Goal: Information Seeking & Learning: Learn about a topic

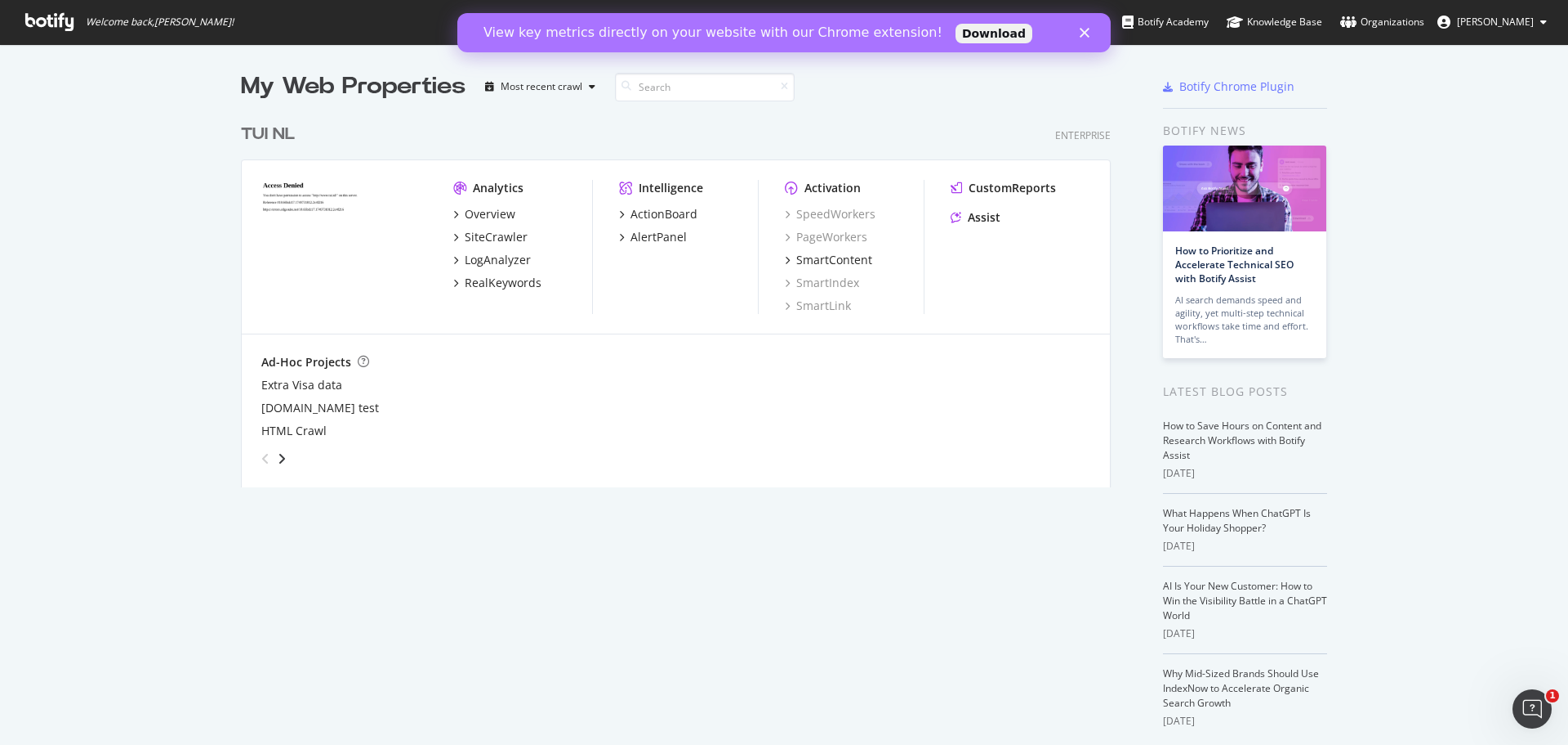
click at [1088, 33] on icon "Close" at bounding box center [1085, 32] width 10 height 10
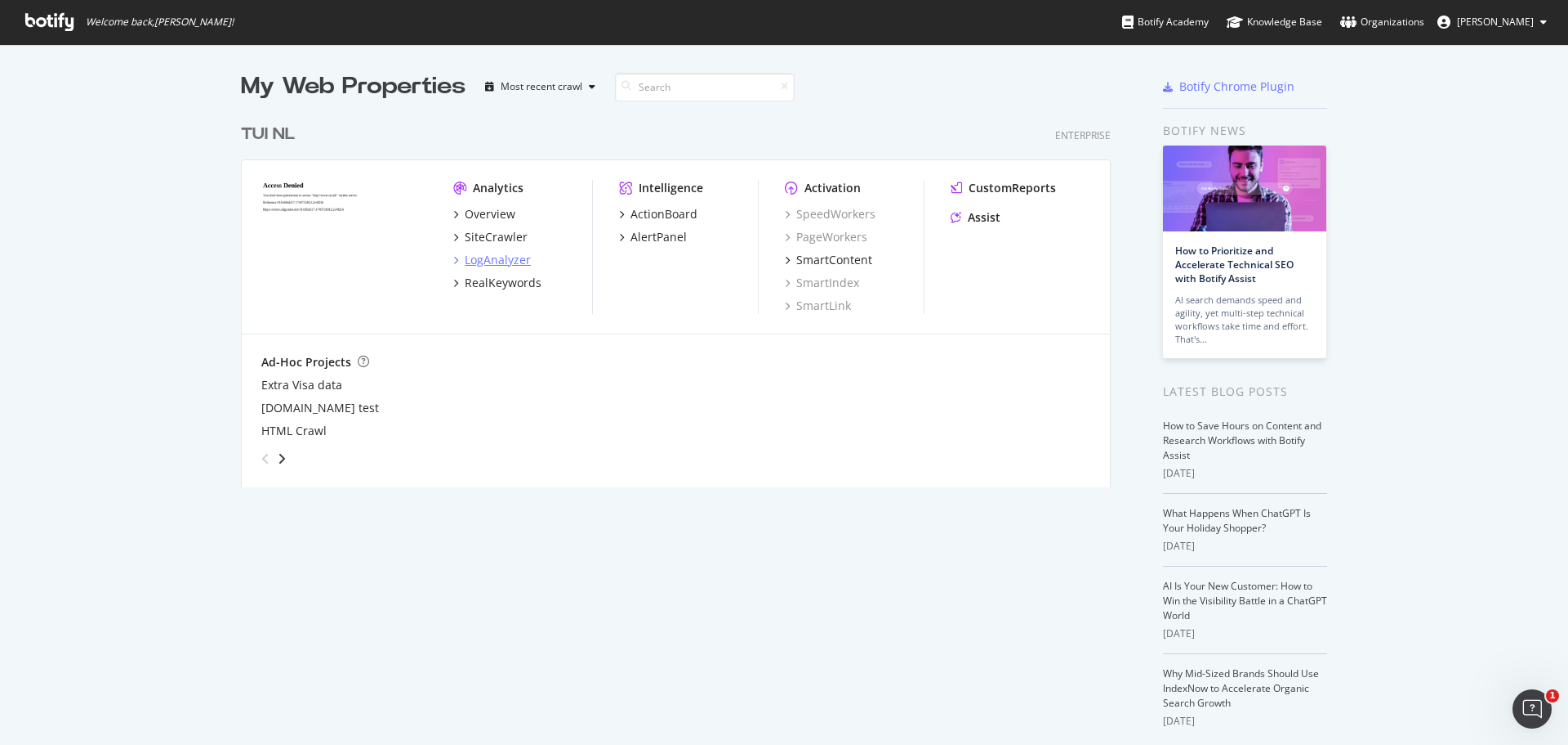
click at [498, 260] on div "LogAnalyzer" at bounding box center [498, 259] width 66 height 17
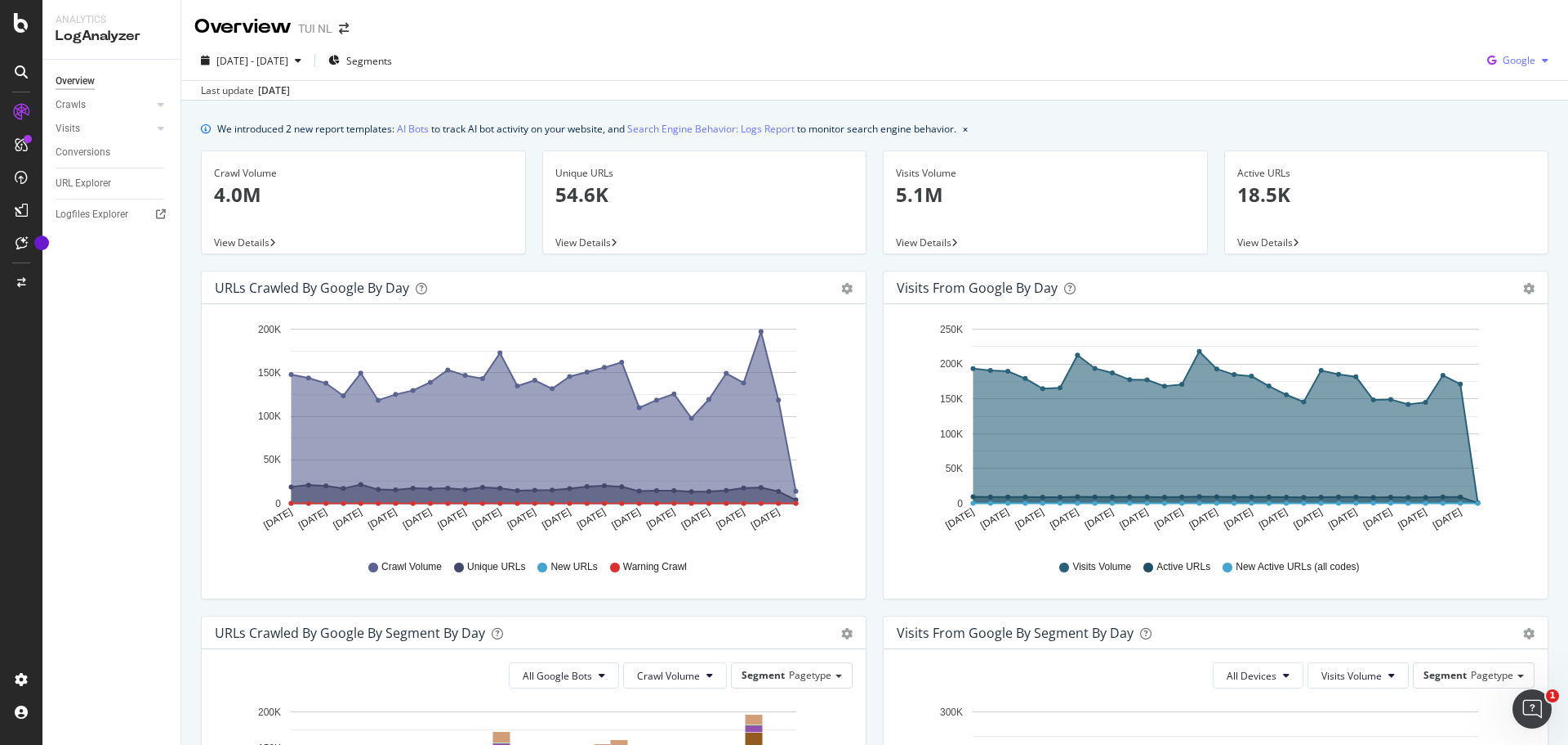
click at [1514, 59] on span "Google" at bounding box center [1519, 59] width 33 height 14
click at [1502, 188] on span "Other AI Bots" at bounding box center [1518, 183] width 60 height 15
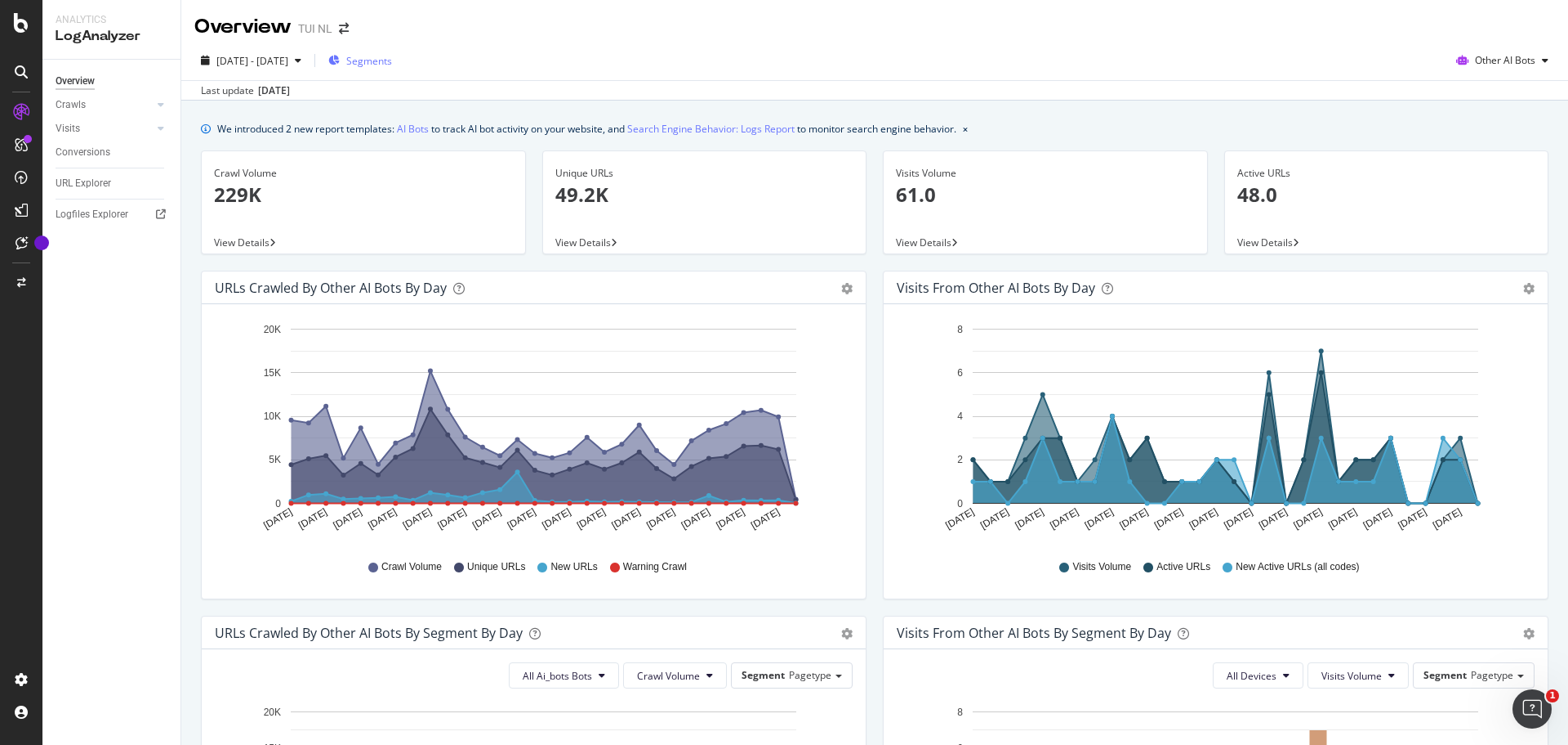
click at [392, 62] on span "Segments" at bounding box center [368, 60] width 46 height 14
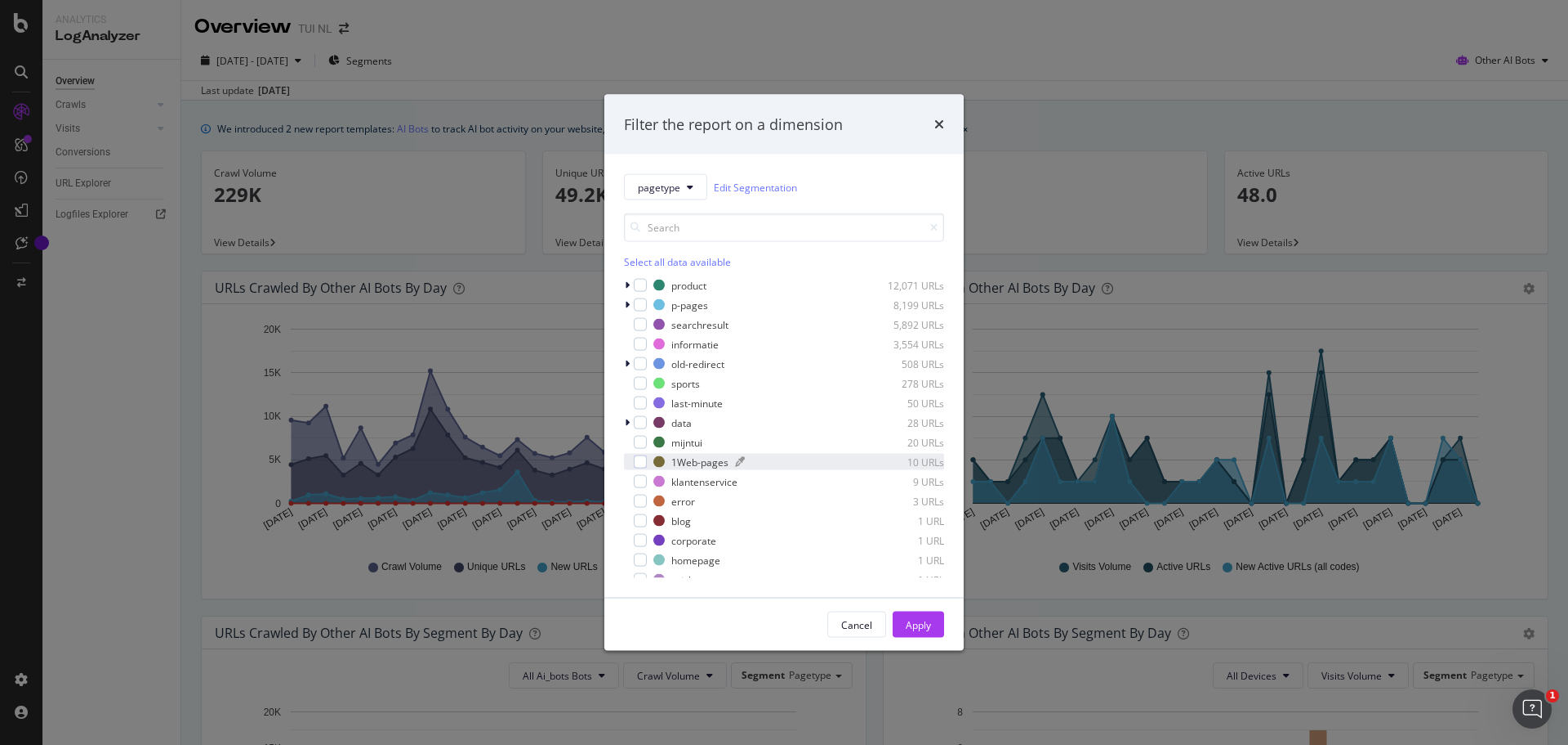
scroll to position [33, 0]
click at [851, 621] on div "Cancel" at bounding box center [857, 624] width 31 height 14
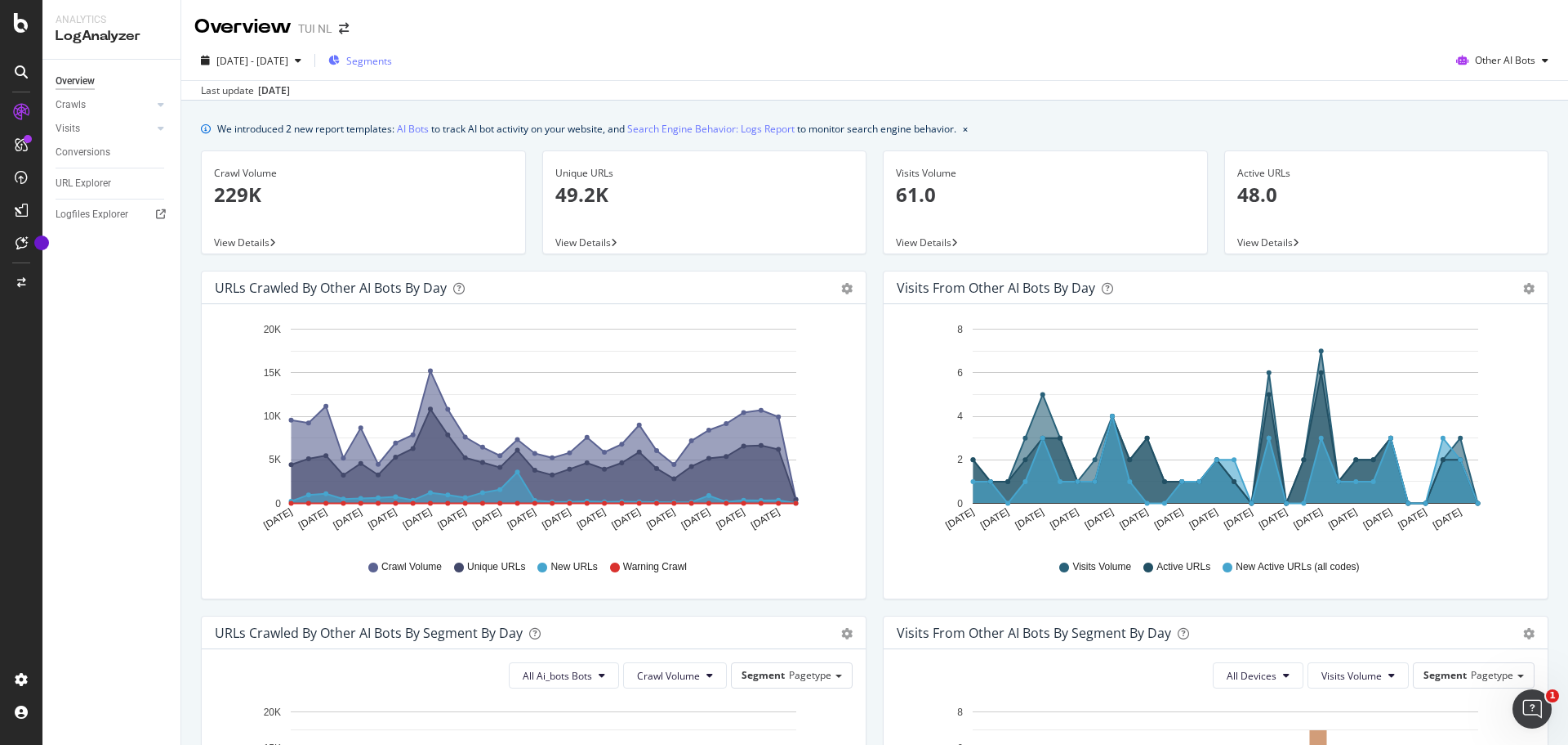
click at [392, 61] on span "Segments" at bounding box center [368, 60] width 46 height 14
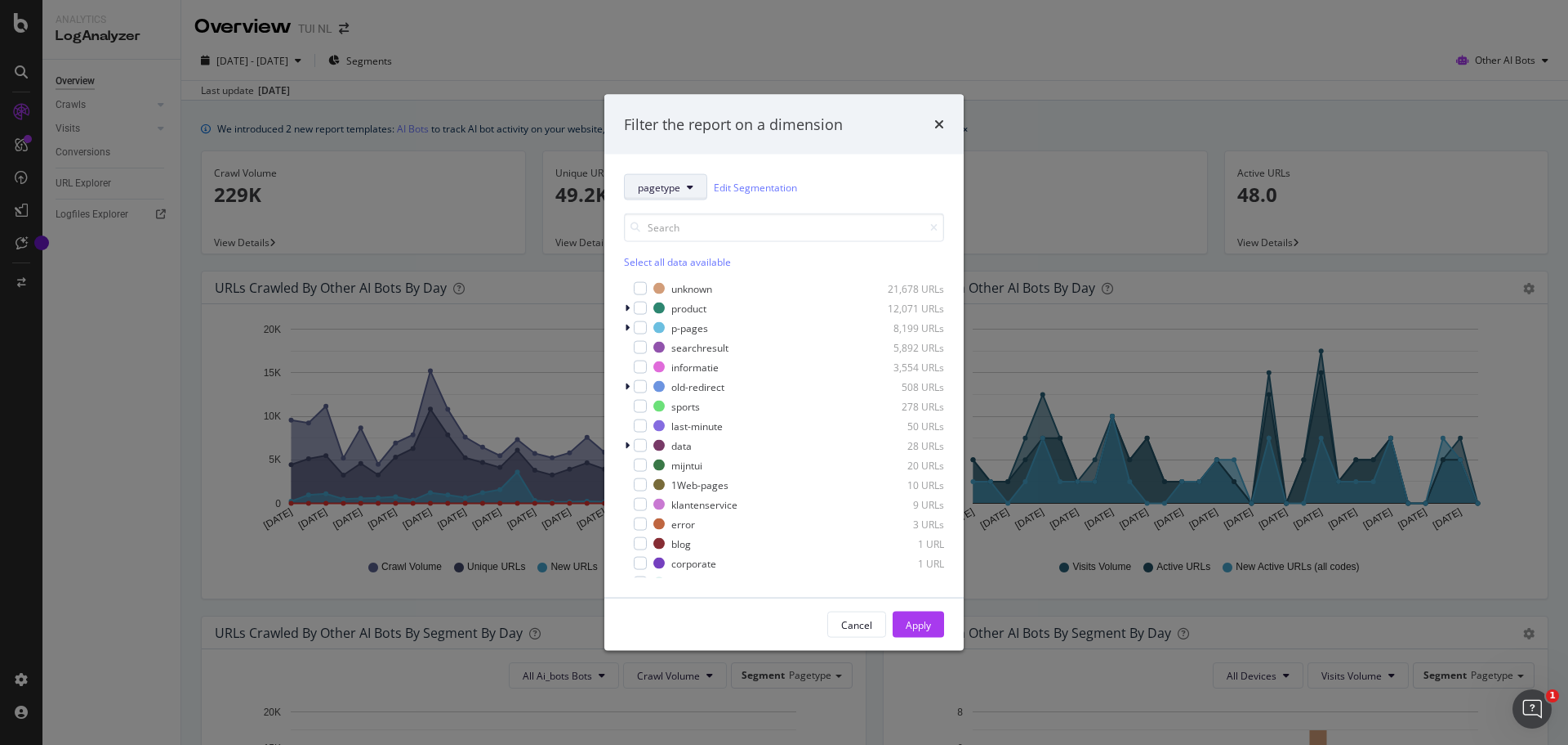
click at [684, 188] on button "pagetype" at bounding box center [665, 187] width 83 height 26
click at [765, 196] on div "pagetype Edit Segmentation" at bounding box center [784, 187] width 321 height 26
click at [756, 188] on link "Edit Segmentation" at bounding box center [755, 187] width 83 height 18
click at [932, 124] on div "Filter the report on a dimension" at bounding box center [784, 125] width 321 height 21
click at [939, 124] on icon "times" at bounding box center [939, 124] width 10 height 13
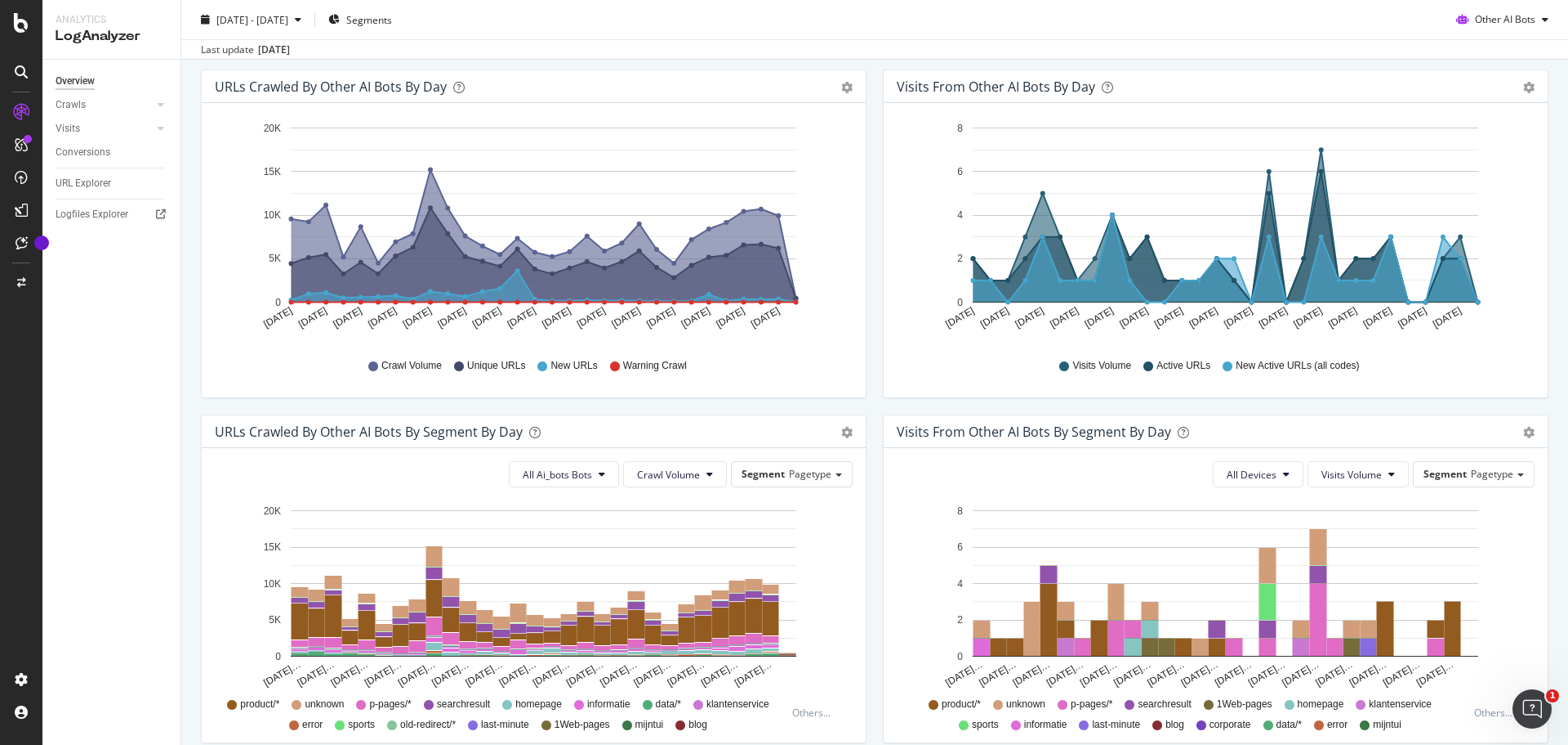
scroll to position [0, 0]
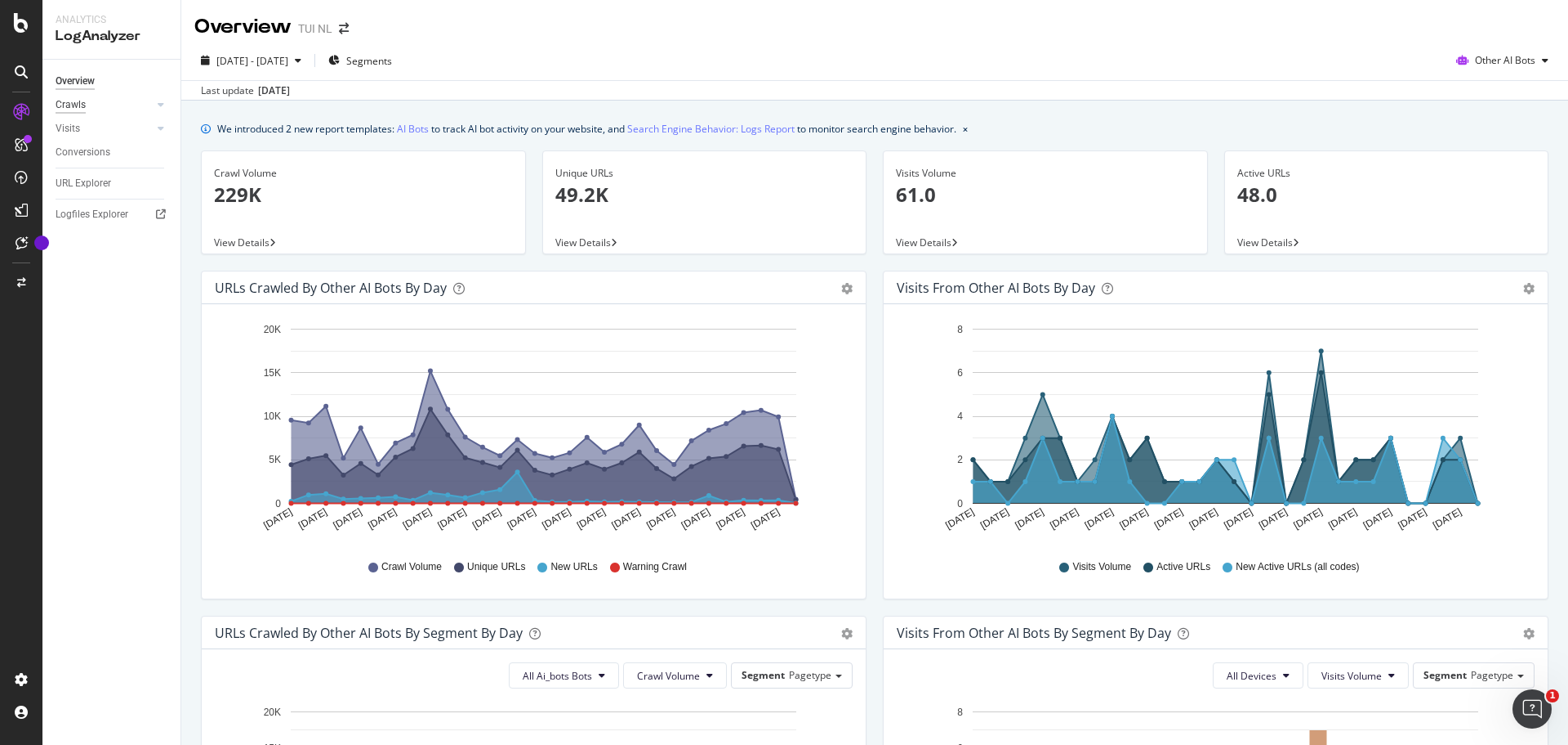
click at [81, 102] on div "Crawls" at bounding box center [70, 105] width 30 height 18
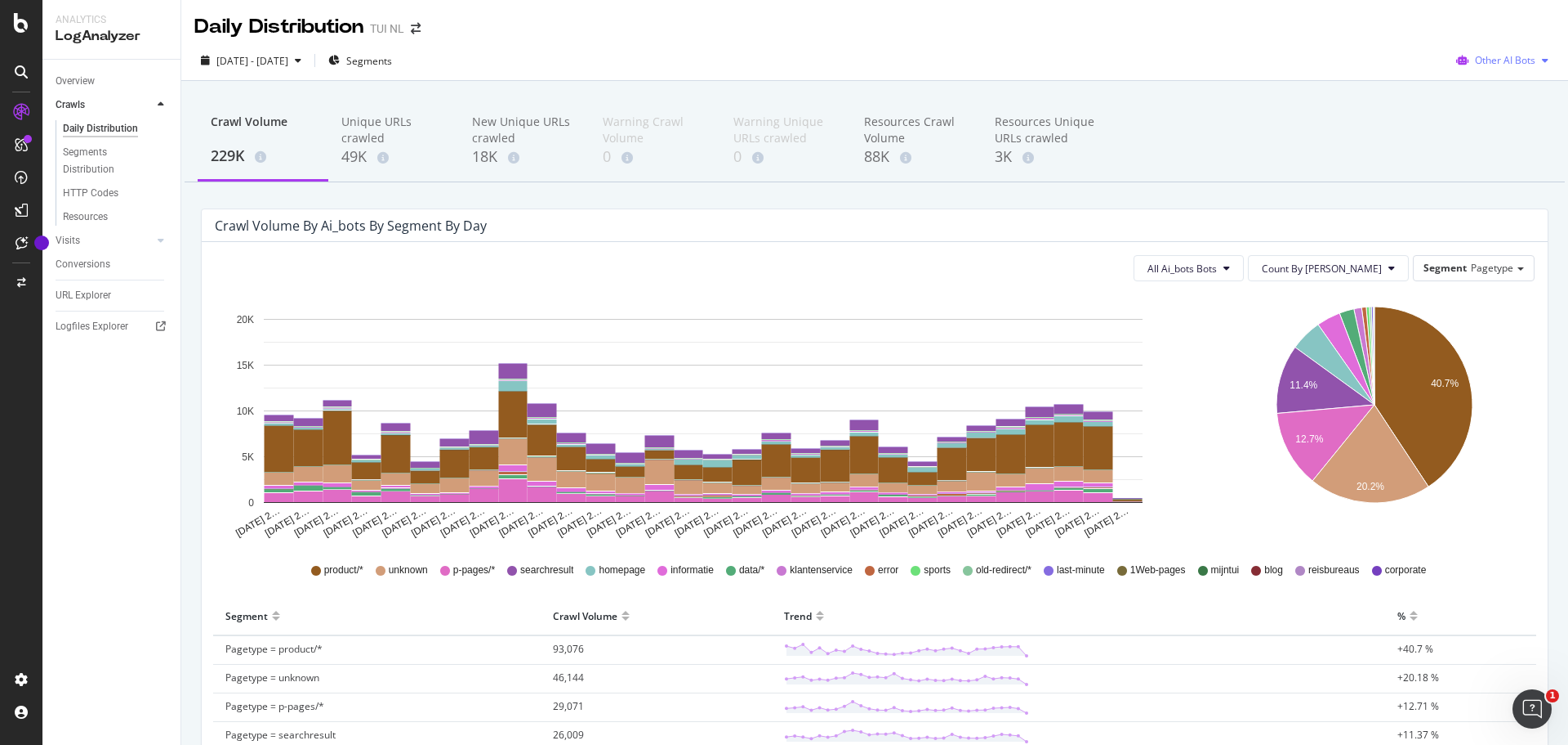
click at [1479, 55] on span "Other AI Bots" at bounding box center [1506, 59] width 60 height 14
click at [1280, 181] on div "Crawl Volume 229K Unique URLs crawled 49K New Unique URLs crawled 18K Warning C…" at bounding box center [874, 141] width 1381 height 82
click at [262, 59] on span "[DATE] - [DATE]" at bounding box center [252, 60] width 72 height 14
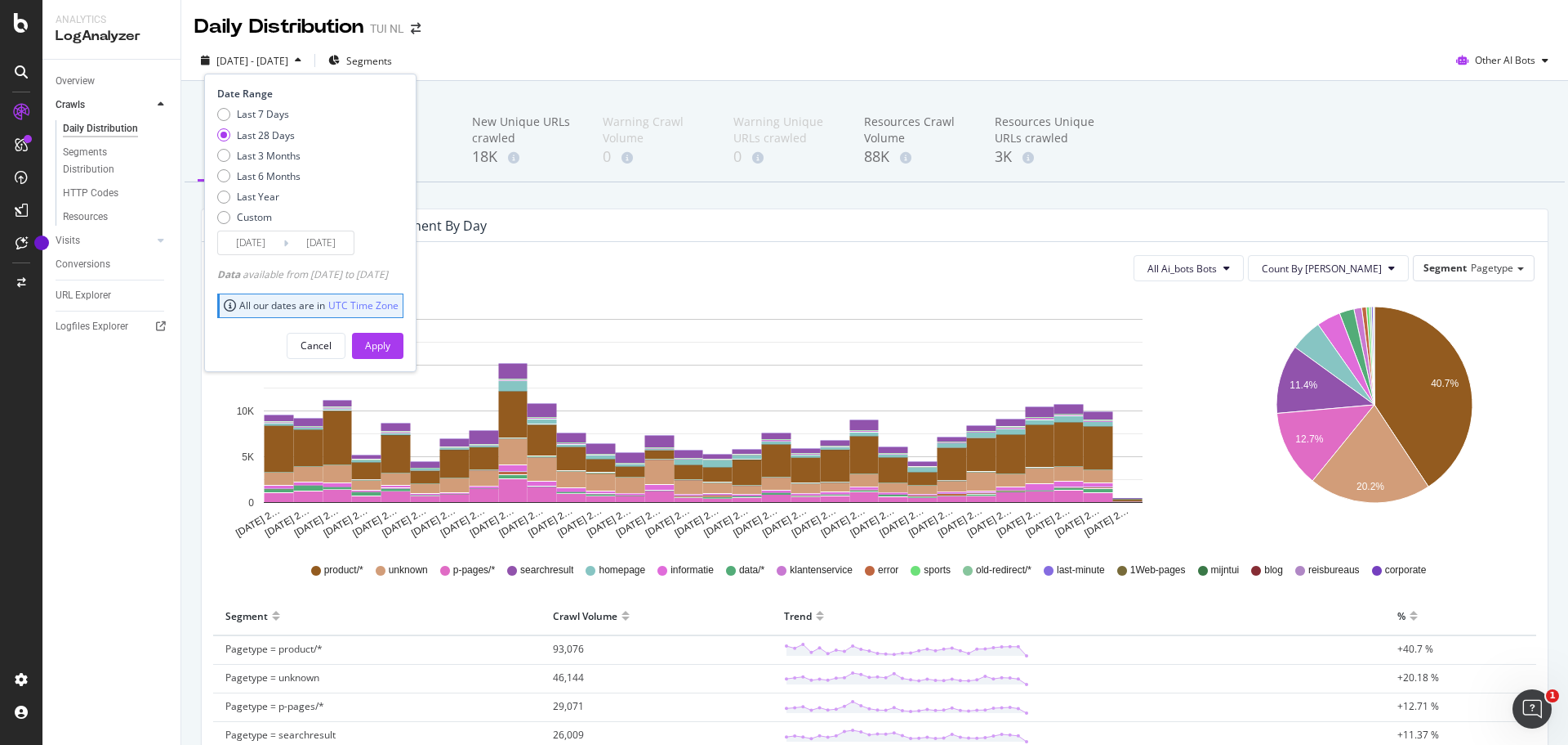
click at [262, 59] on span "[DATE] - [DATE]" at bounding box center [252, 60] width 72 height 14
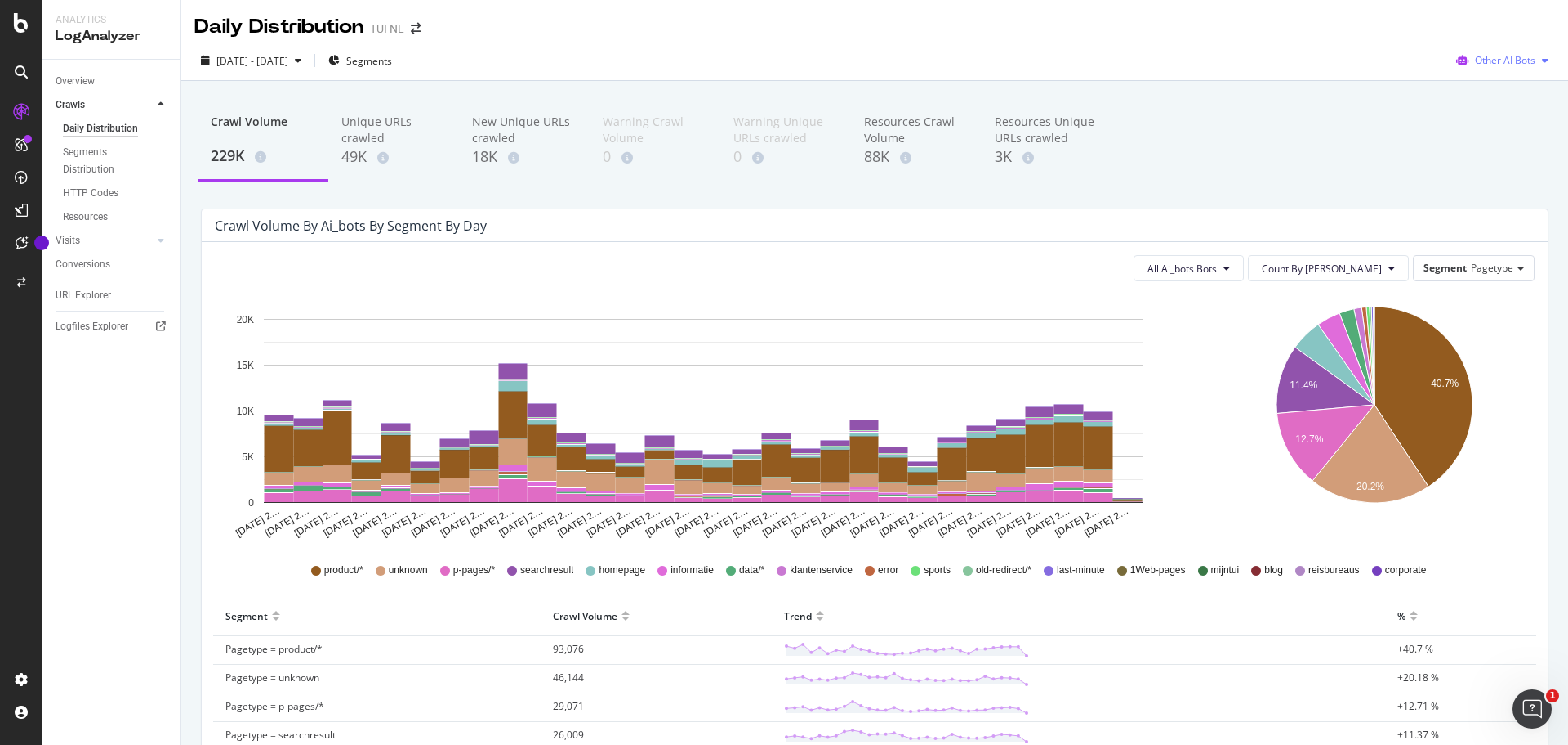
click at [1515, 55] on span "Other AI Bots" at bounding box center [1506, 59] width 60 height 14
click at [1216, 101] on div "Crawl Volume 229K Unique URLs crawled 49K New Unique URLs crawled 18K Warning C…" at bounding box center [874, 141] width 1381 height 82
click at [1217, 268] on span "All Ai_bots Bots" at bounding box center [1182, 268] width 69 height 14
click at [1265, 415] on span "Perplexity-User" at bounding box center [1242, 421] width 92 height 15
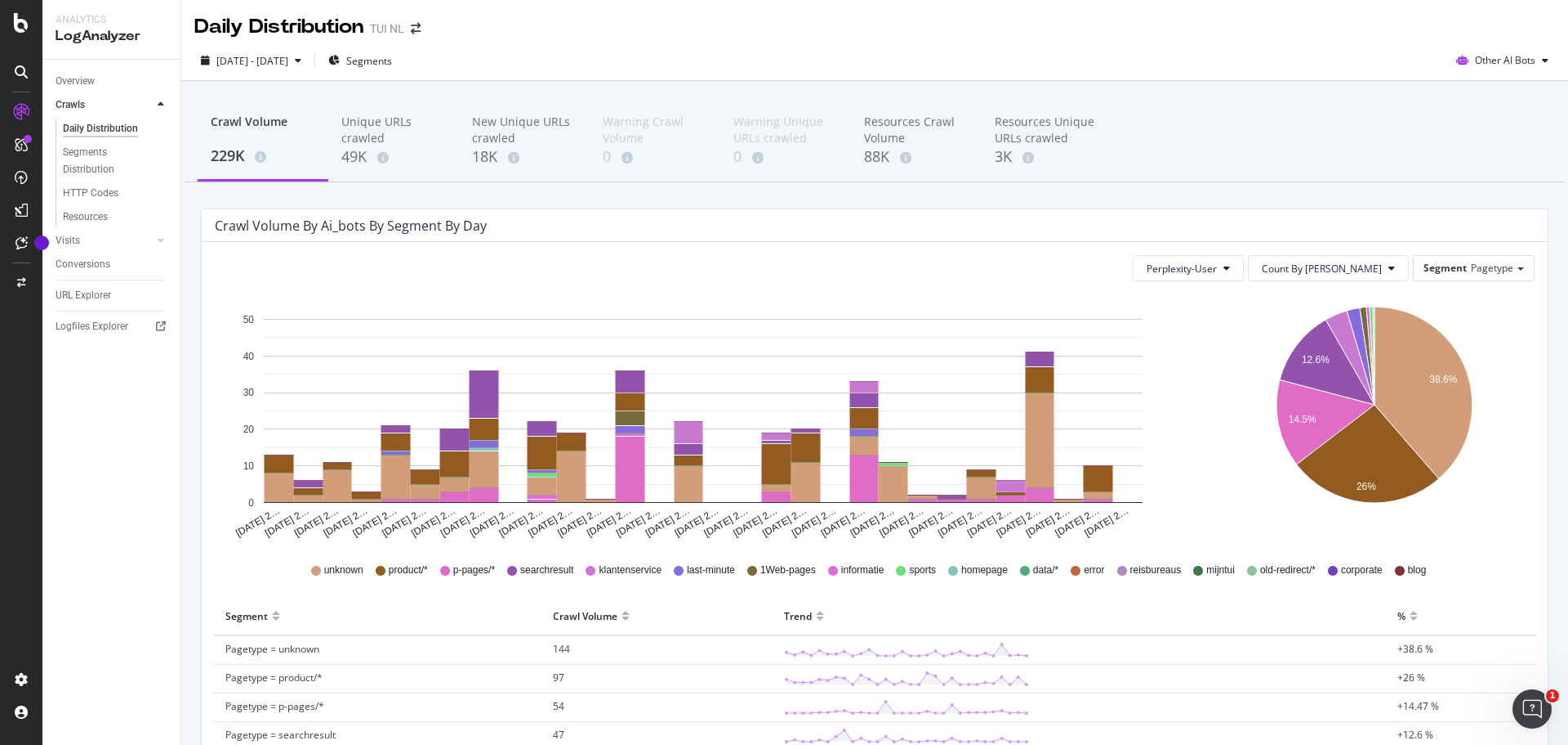
click at [1191, 199] on div "Crawl Volume 229K Unique URLs crawled 49K New Unique URLs crawled 18K Warning C…" at bounding box center [874, 667] width 1387 height 1172
click at [1217, 263] on span "Perplexity-User" at bounding box center [1182, 268] width 70 height 14
click at [1502, 61] on span "Other AI Bots" at bounding box center [1506, 59] width 60 height 14
click at [1507, 157] on span "OpenAI" at bounding box center [1509, 153] width 63 height 15
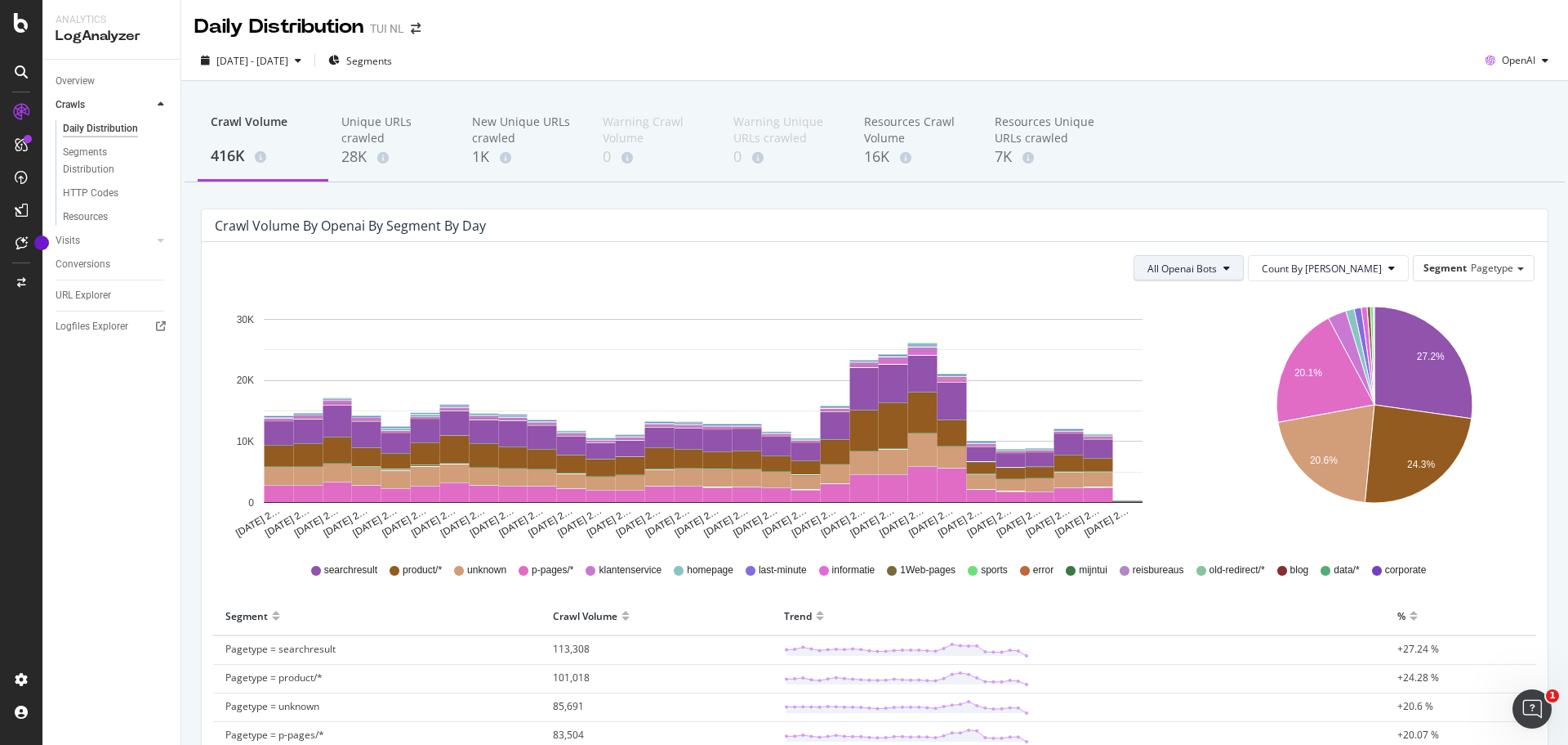
click at [1217, 268] on span "All Openai Bots" at bounding box center [1182, 268] width 69 height 14
click at [1229, 385] on span "ChatGPT-User" at bounding box center [1231, 391] width 71 height 15
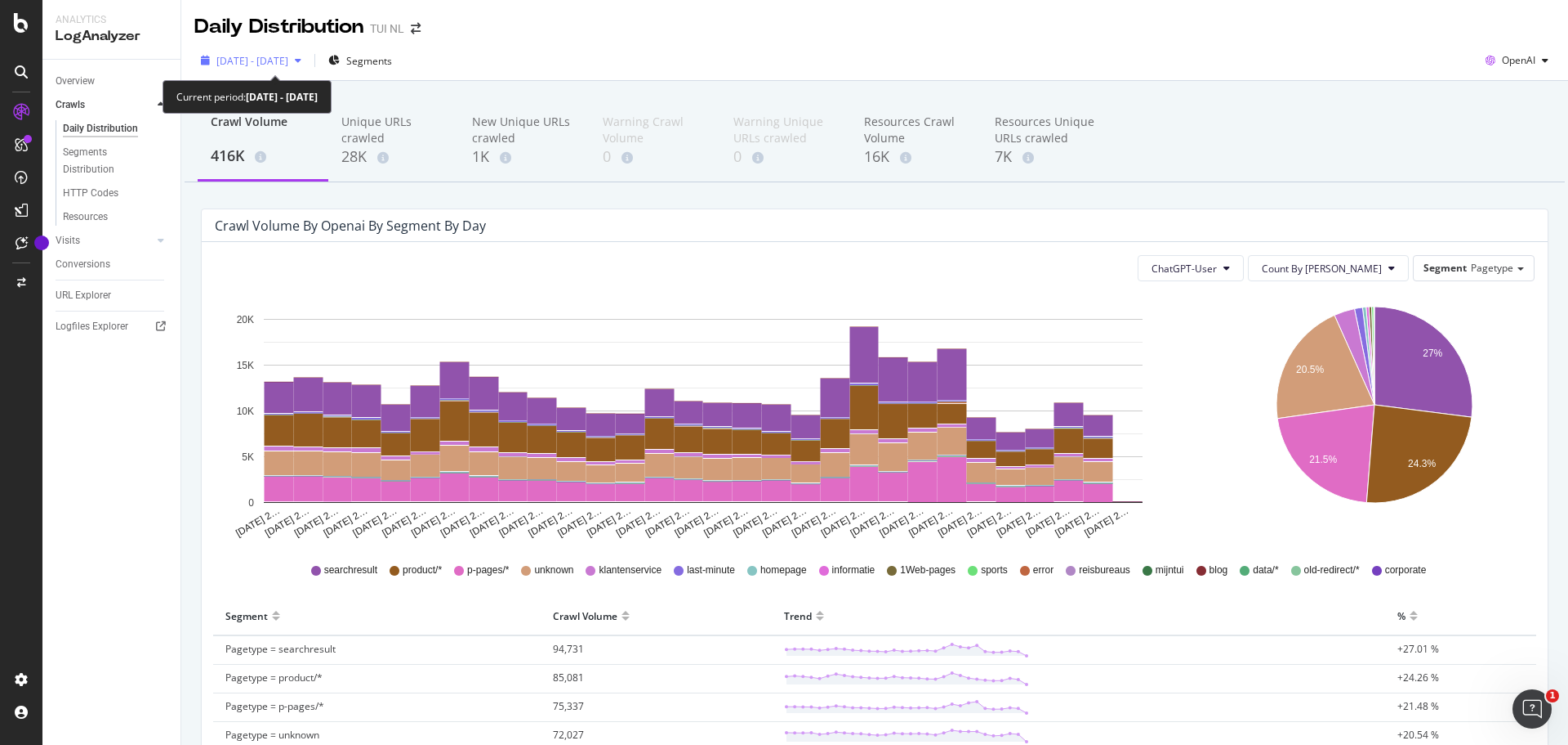
click at [301, 57] on icon "button" at bounding box center [298, 60] width 7 height 10
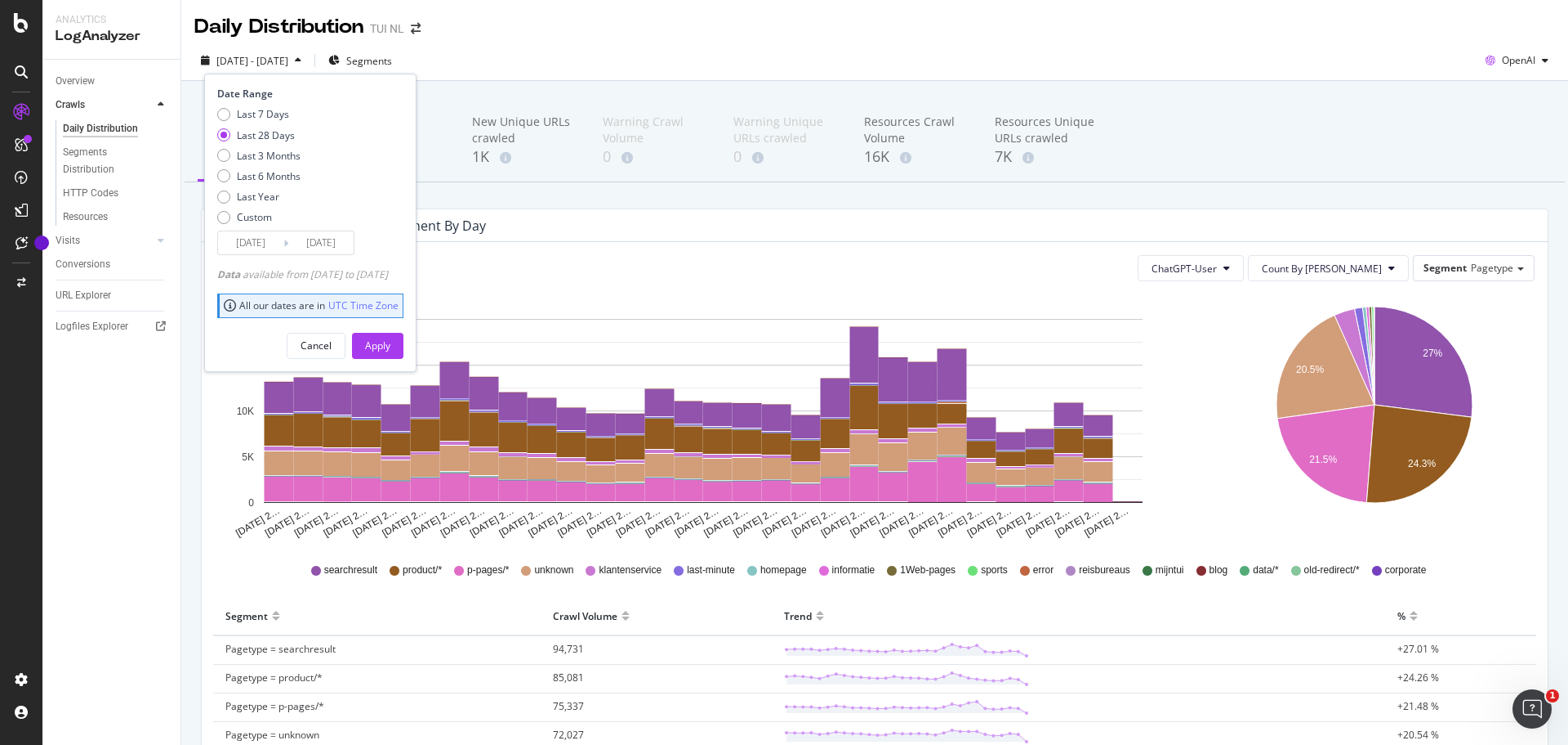
click at [629, 76] on div "[DATE] - [DATE] Segments Date Range Last 7 Days Last 28 Days Last 3 Months Last…" at bounding box center [874, 64] width 1387 height 33
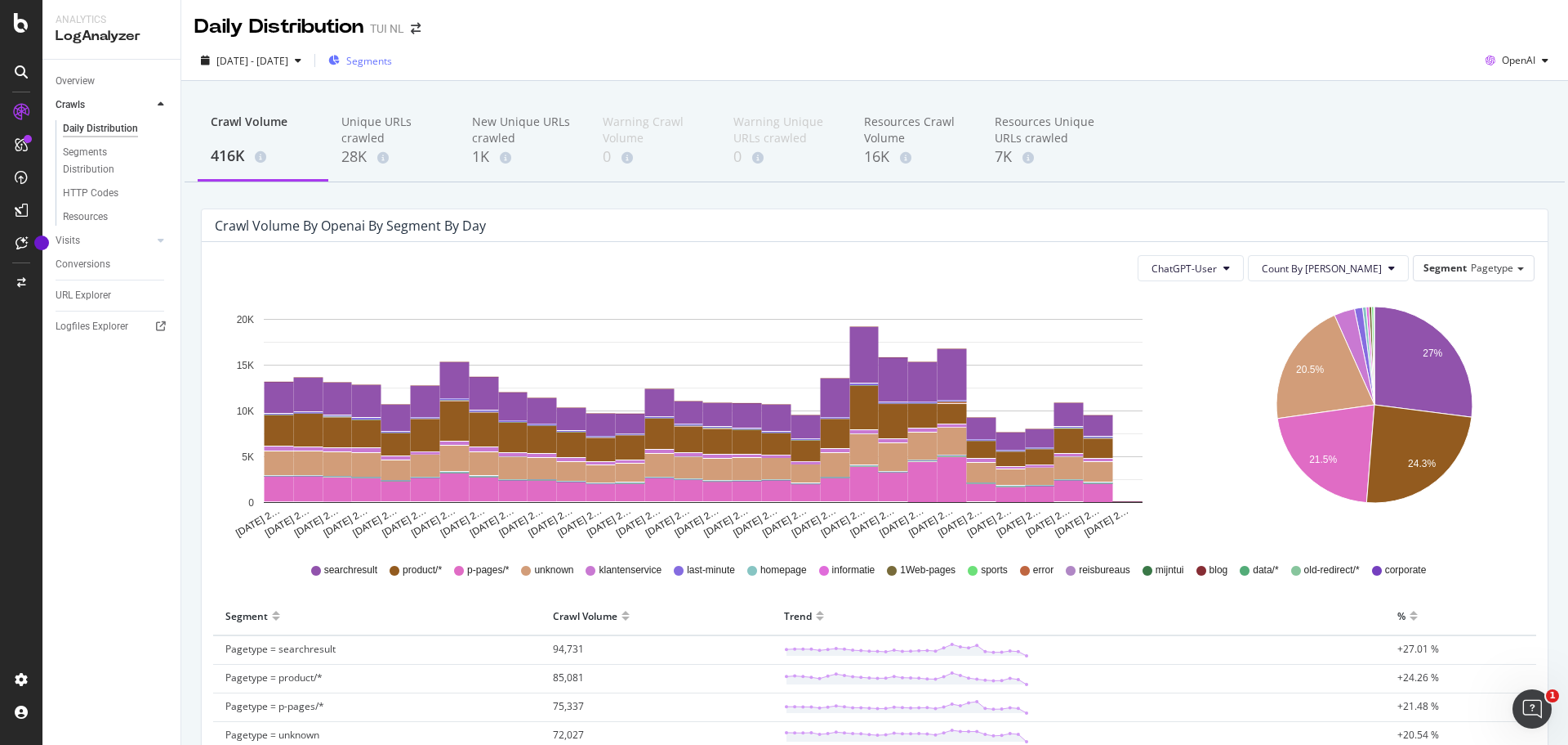
click at [392, 68] on div "Segments" at bounding box center [360, 59] width 63 height 24
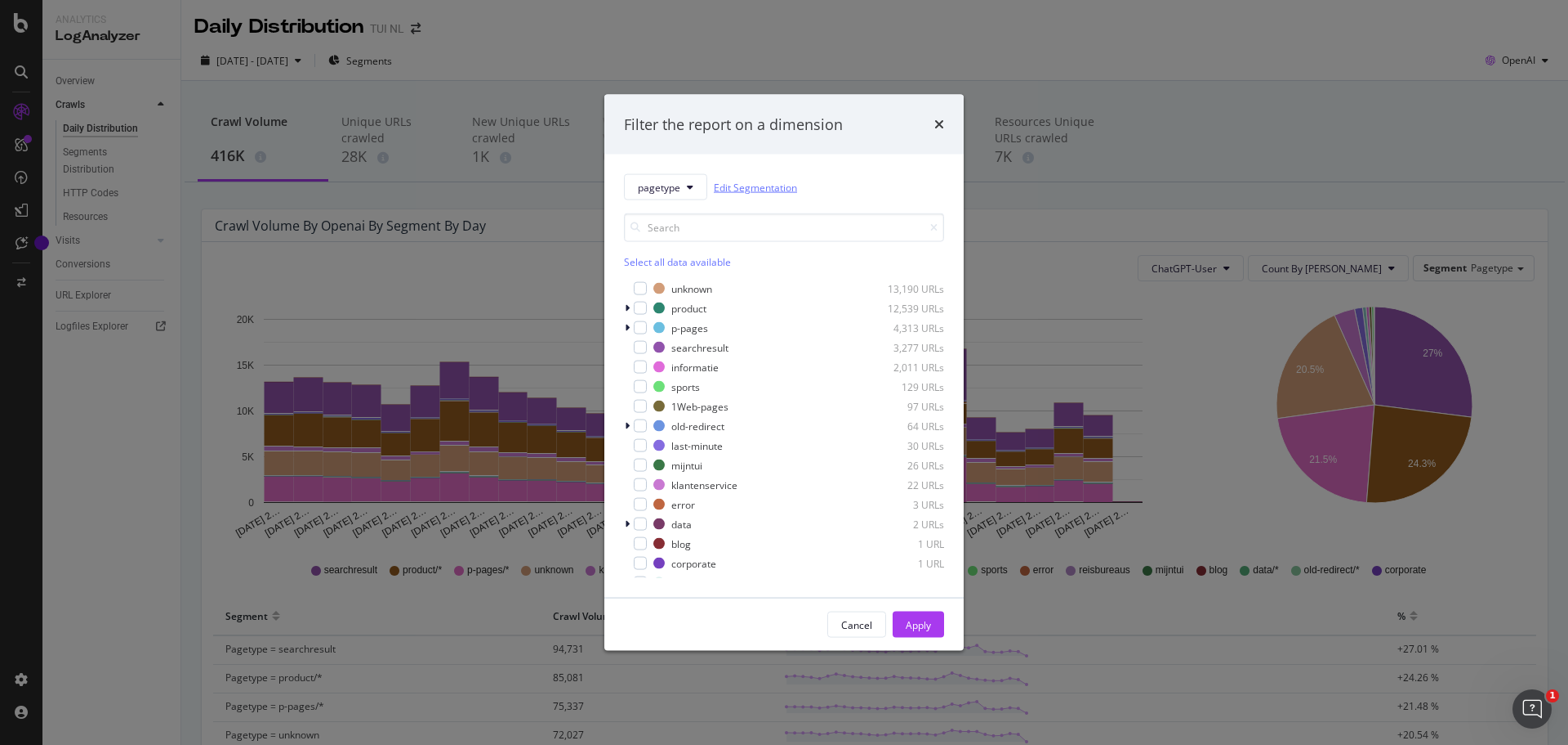
click at [755, 190] on link "Edit Segmentation" at bounding box center [755, 187] width 83 height 18
click at [626, 313] on div "modal" at bounding box center [629, 308] width 10 height 17
click at [674, 189] on span "pagetype" at bounding box center [660, 186] width 43 height 14
click at [654, 286] on div "host" at bounding box center [667, 276] width 85 height 23
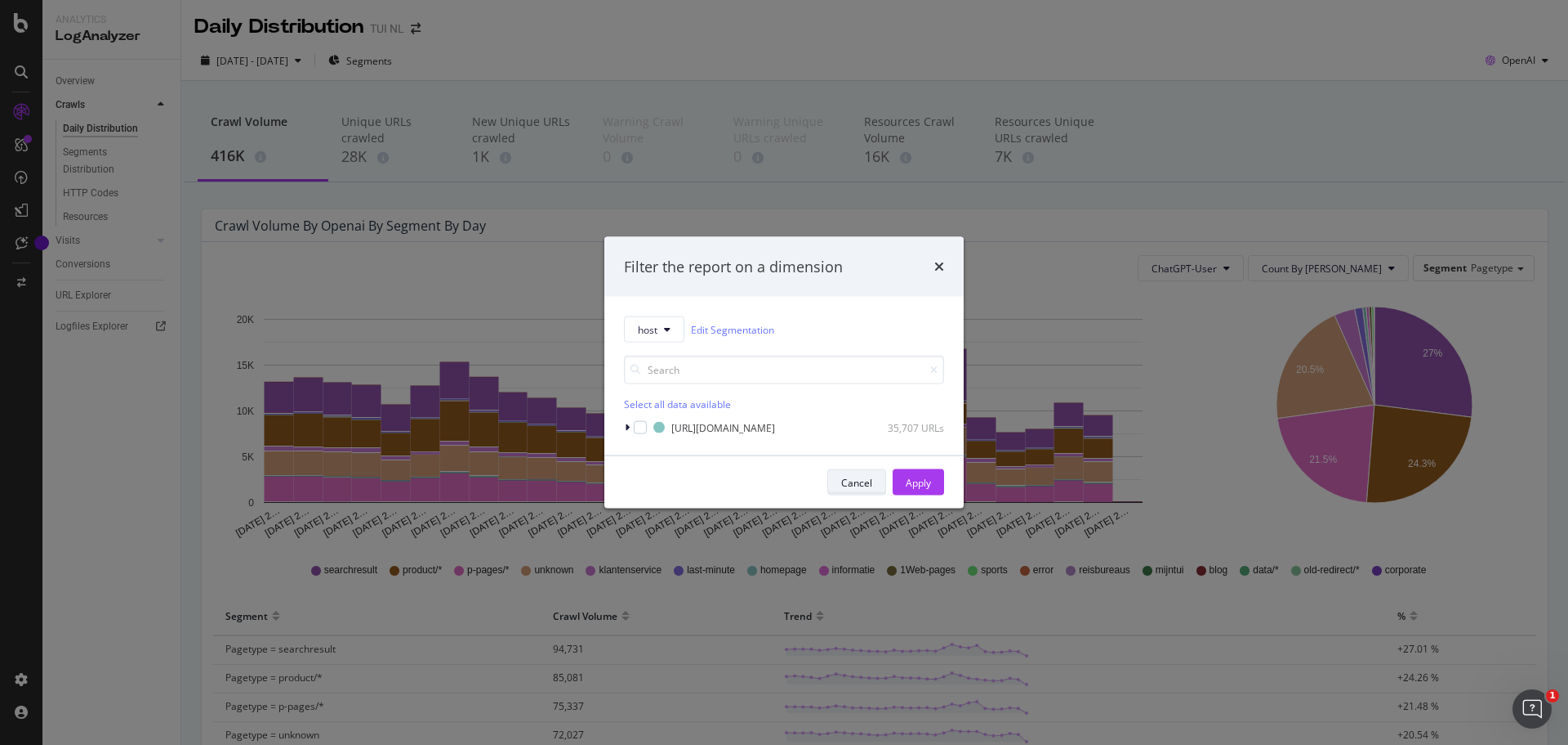
click at [855, 472] on div "Cancel" at bounding box center [857, 482] width 31 height 22
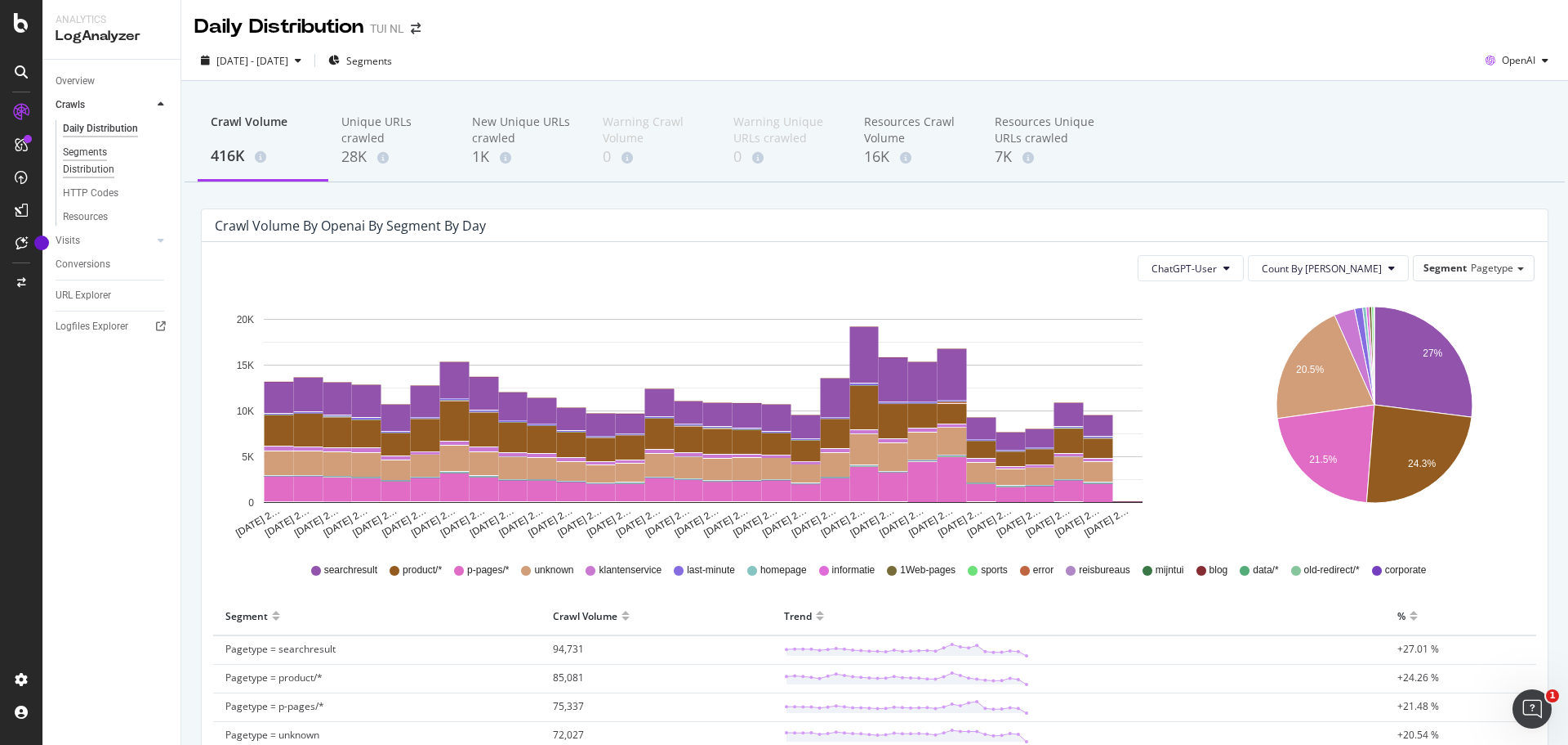
click at [89, 152] on div "Segments Distribution" at bounding box center [108, 161] width 91 height 34
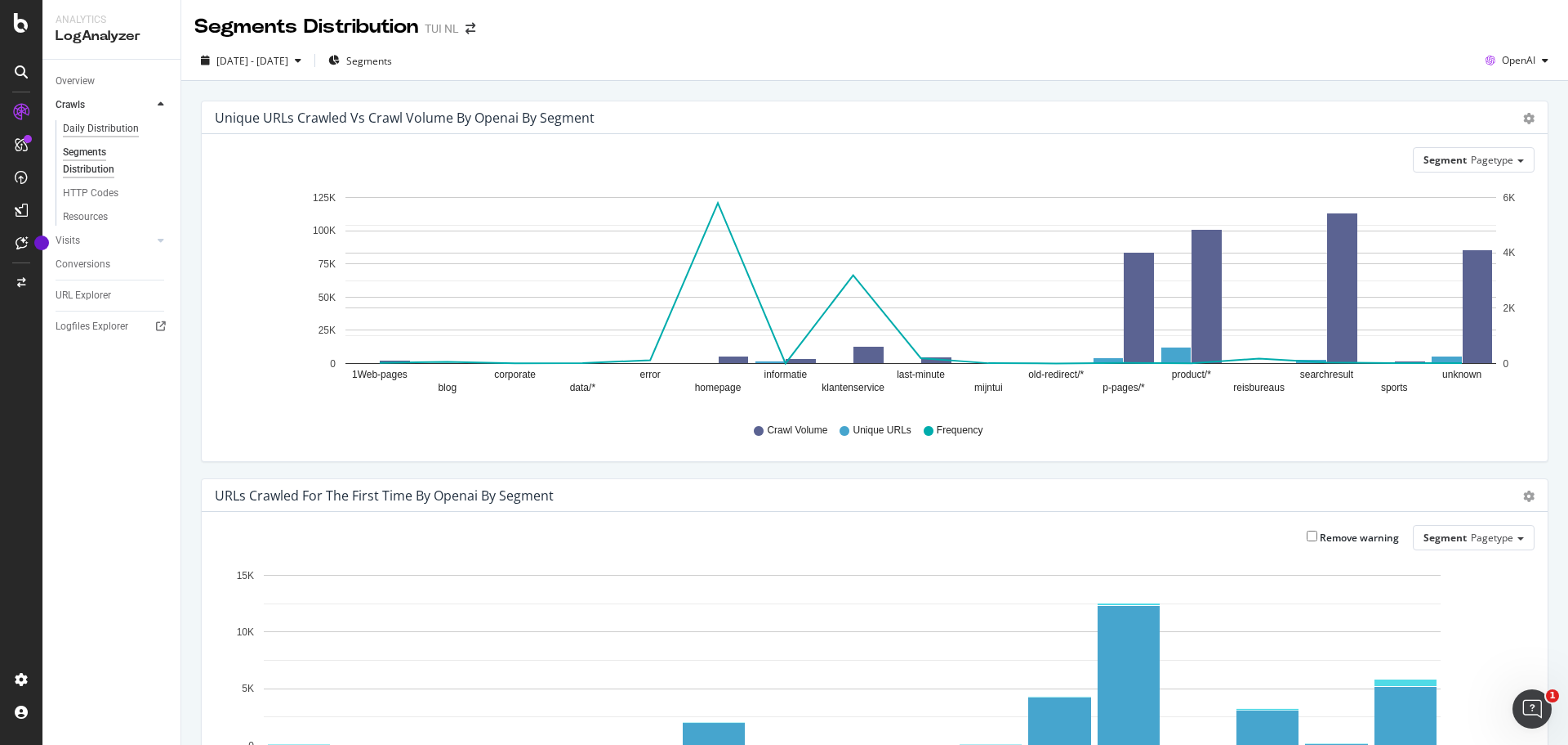
click at [96, 129] on div "Daily Distribution" at bounding box center [101, 129] width 76 height 18
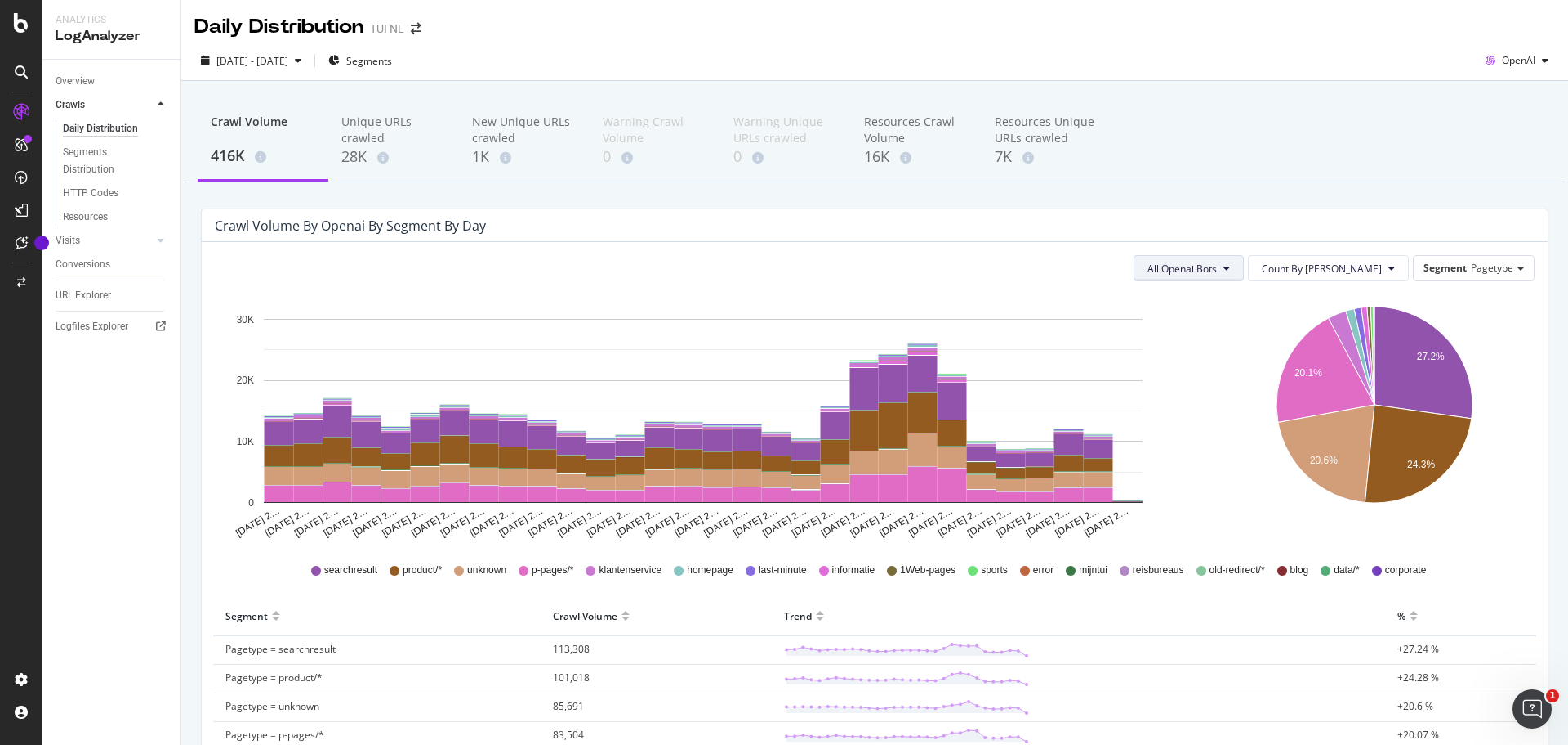
click at [1244, 275] on button "All Openai Bots" at bounding box center [1188, 268] width 110 height 26
click at [1243, 395] on span "ChatGPT-User" at bounding box center [1231, 391] width 71 height 15
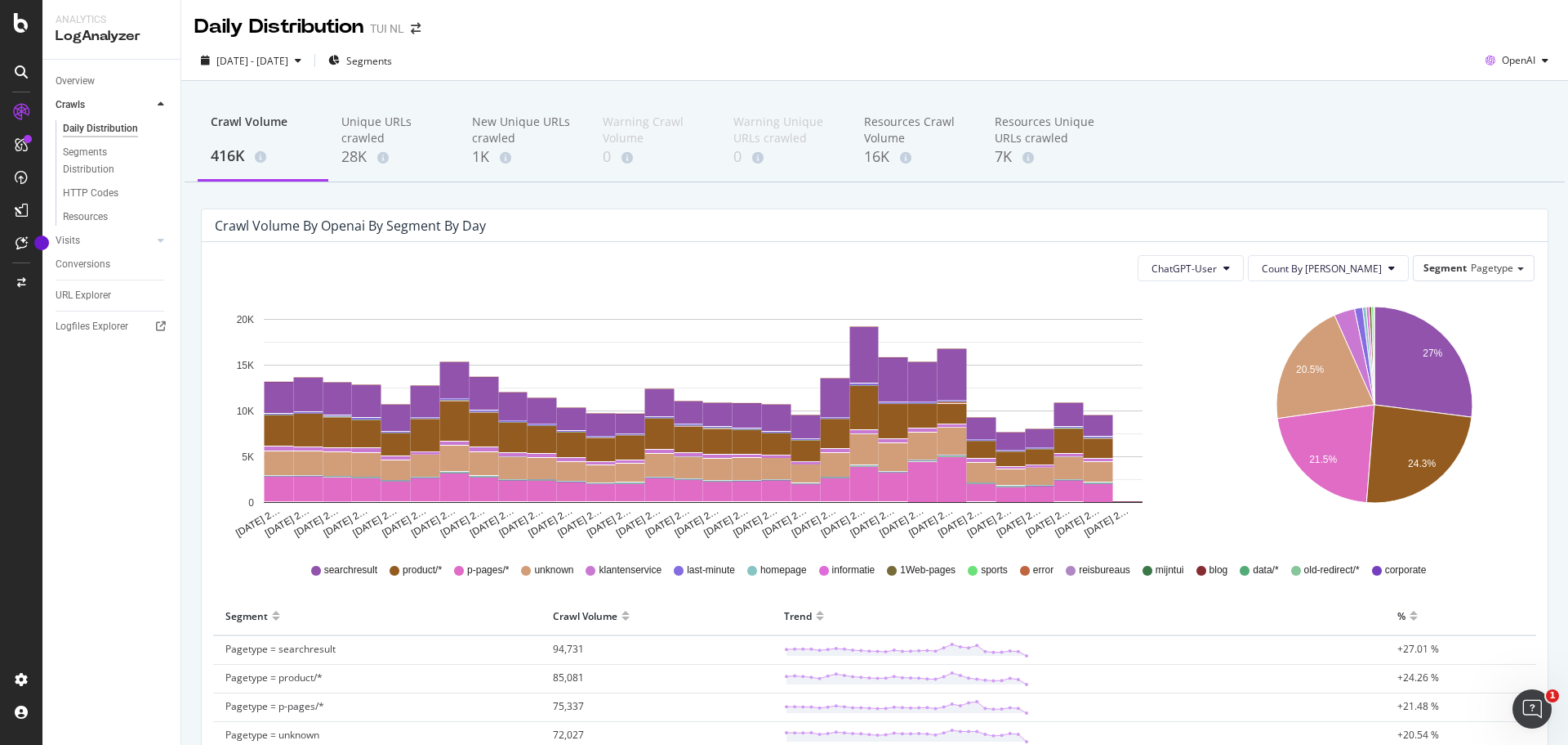
drag, startPoint x: 416, startPoint y: 704, endPoint x: 426, endPoint y: 547, distance: 157.3
click at [926, 126] on div "Resources Crawl Volume" at bounding box center [916, 131] width 104 height 33
